Goal: Information Seeking & Learning: Learn about a topic

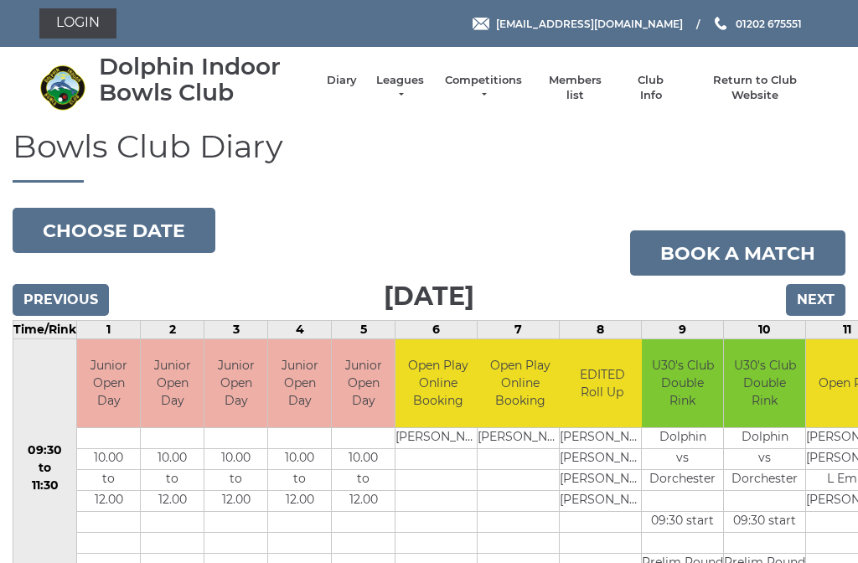
click at [407, 84] on link "Leagues" at bounding box center [399, 88] width 53 height 30
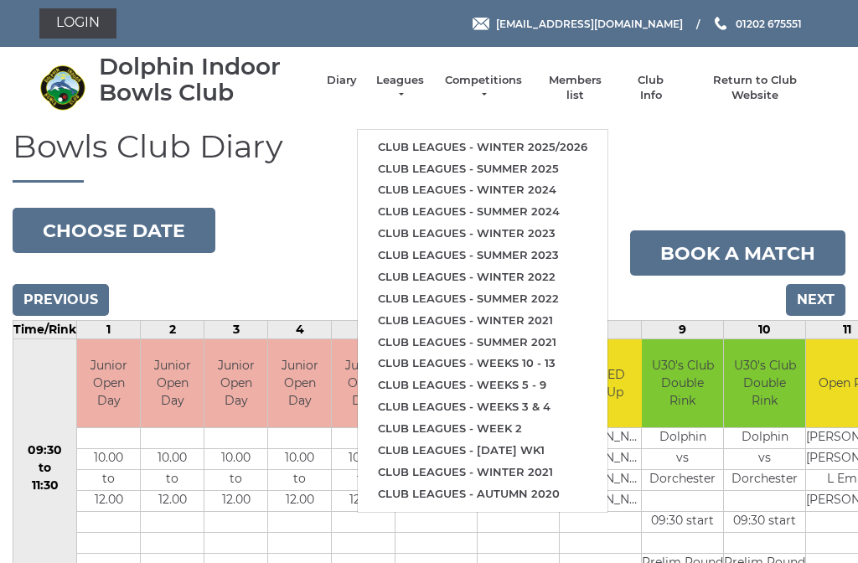
click at [522, 138] on link "Club leagues - Winter 2025/2026" at bounding box center [483, 147] width 250 height 22
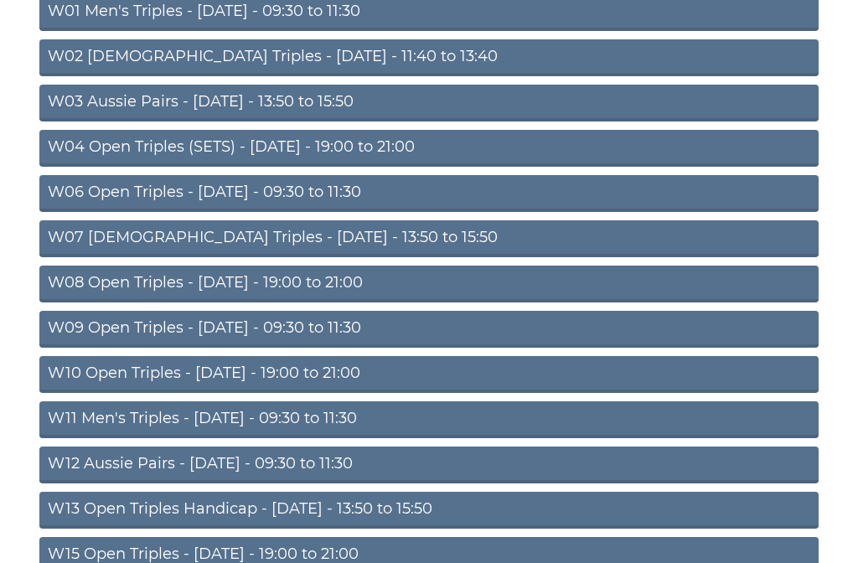
scroll to position [233, 0]
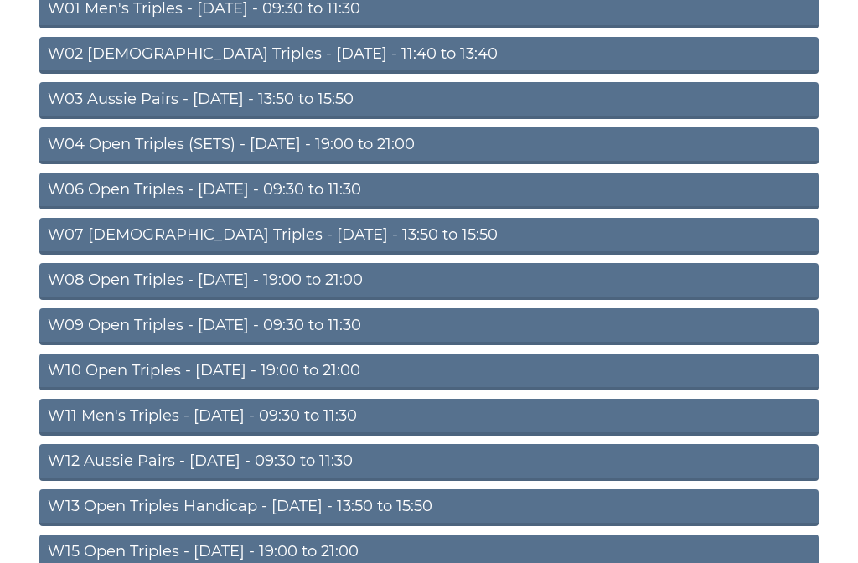
click at [412, 325] on link "W09 Open Triples - [DATE] - 09:30 to 11:30" at bounding box center [428, 326] width 779 height 37
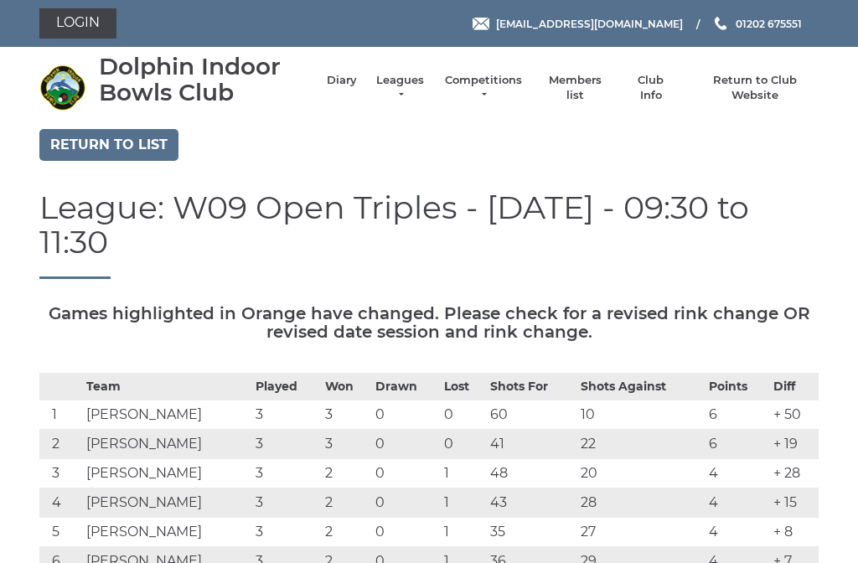
click at [113, 129] on link "Return to list" at bounding box center [108, 145] width 139 height 32
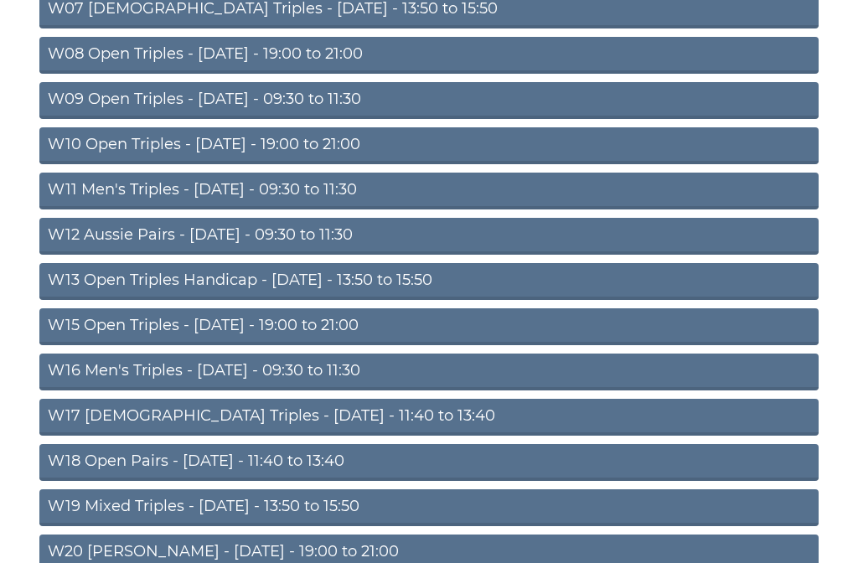
scroll to position [461, 0]
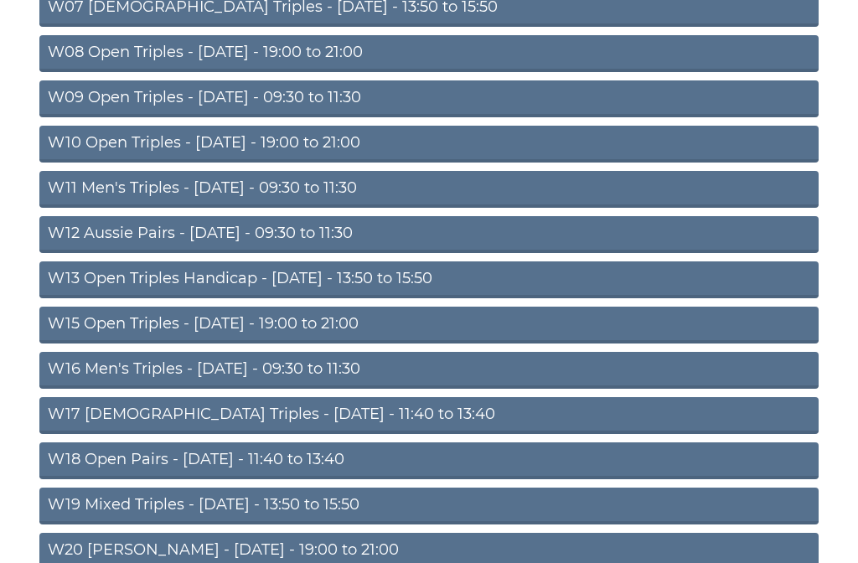
click at [378, 419] on link "W17 Ladies Triples - Friday - 11:40 to 13:40" at bounding box center [428, 415] width 779 height 37
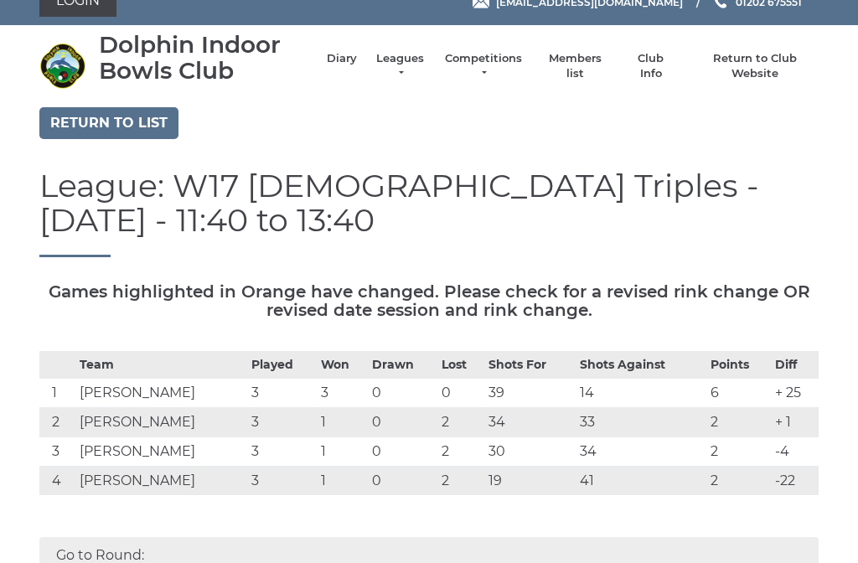
scroll to position [33, 0]
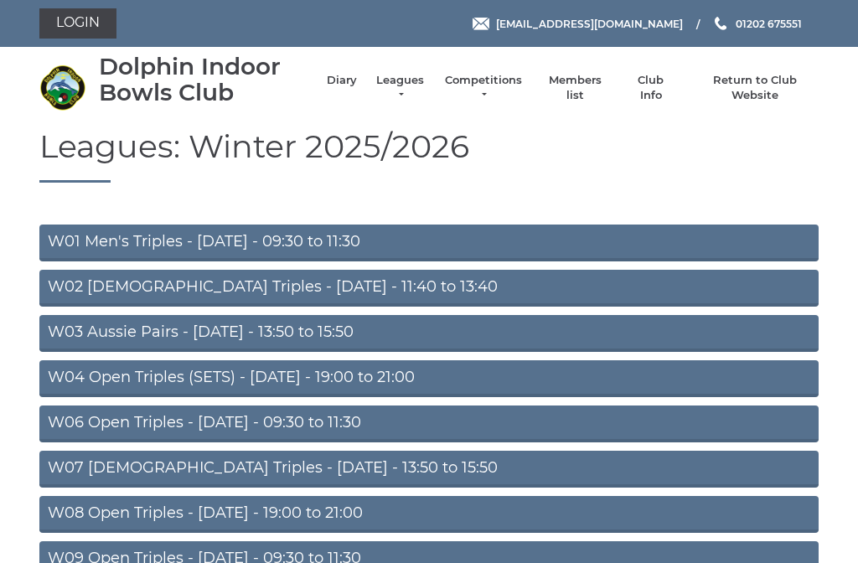
scroll to position [508, 0]
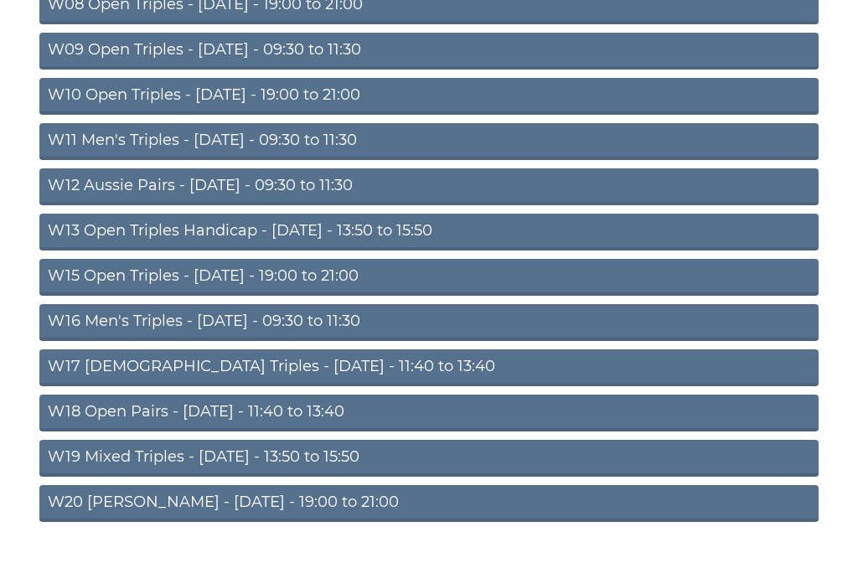
click at [332, 452] on link "W19 Mixed Triples - [DATE] - 13:50 to 15:50" at bounding box center [428, 458] width 779 height 37
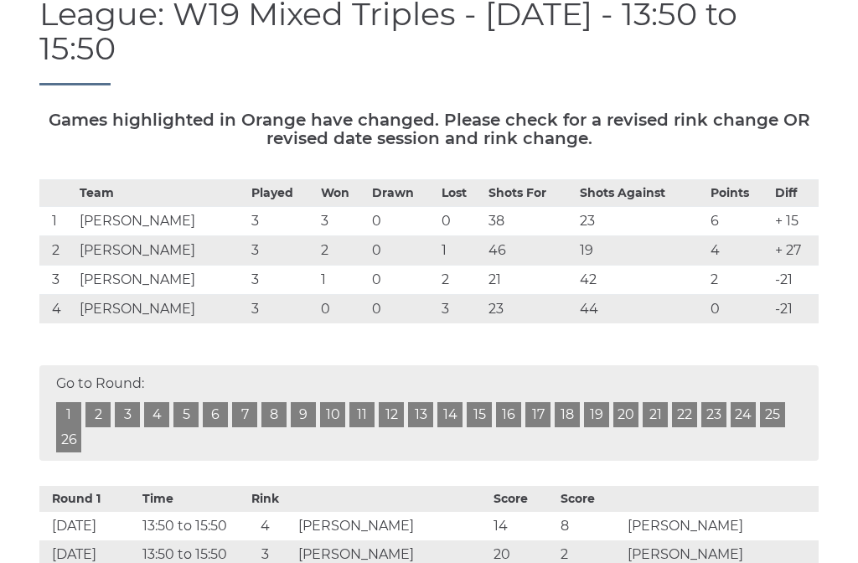
scroll to position [202, 0]
